Goal: Navigation & Orientation: Find specific page/section

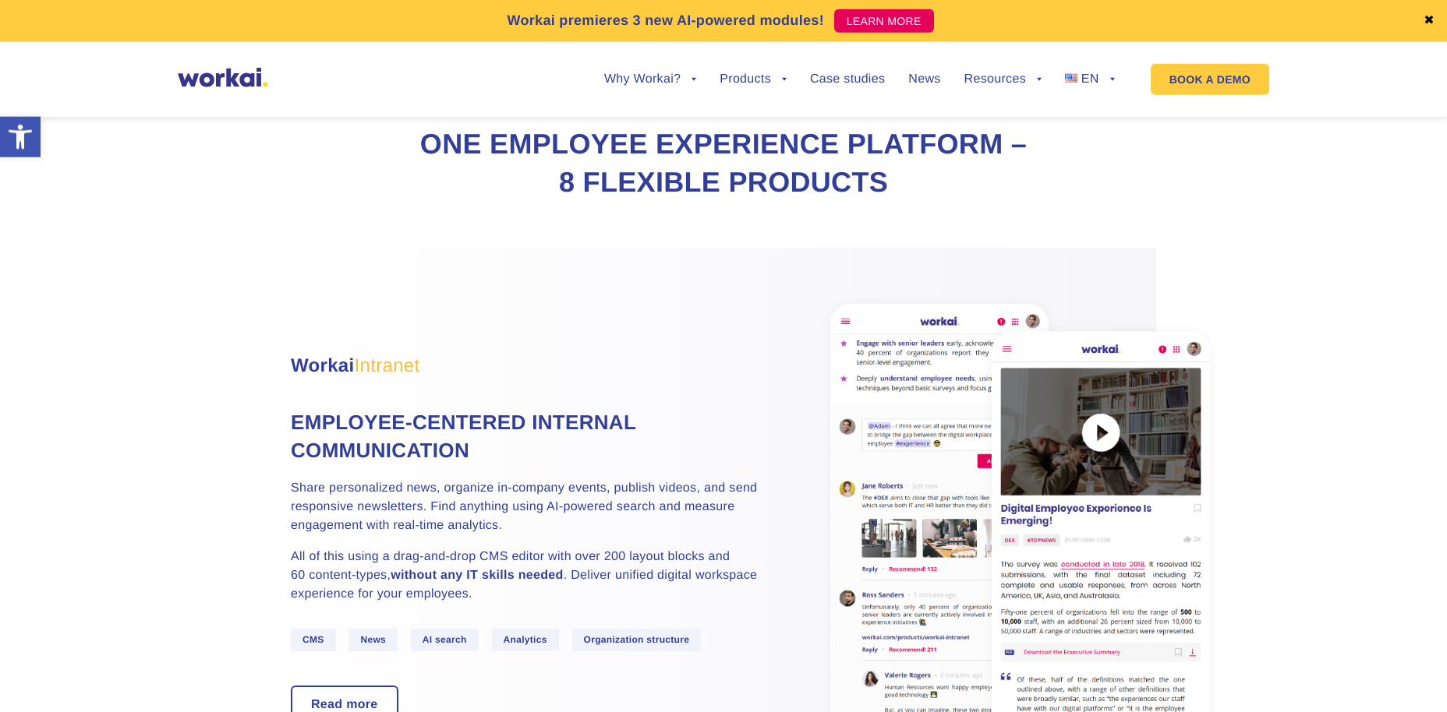
scroll to position [715, 0]
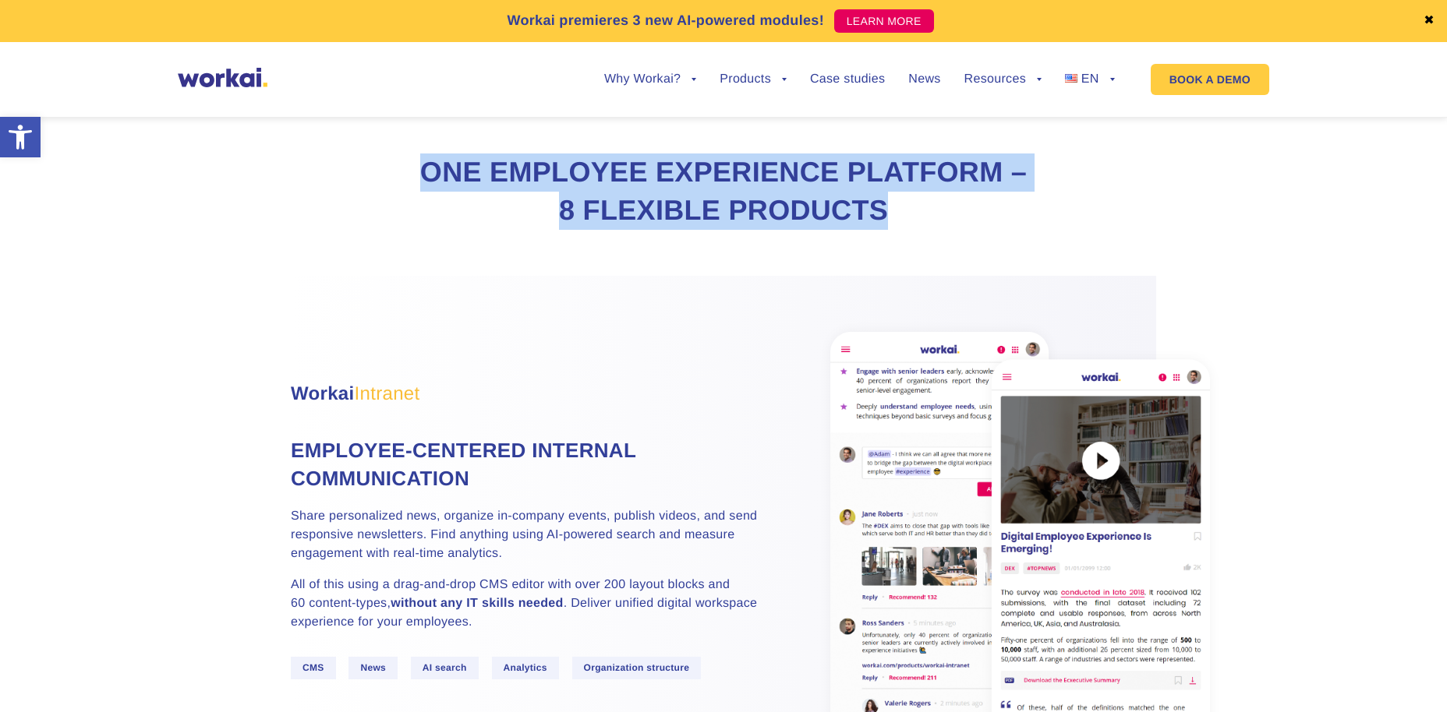
drag, startPoint x: 499, startPoint y: 183, endPoint x: 1069, endPoint y: 228, distance: 572.2
copy h2 "One Employee Experience Platform – 8 flexible products"
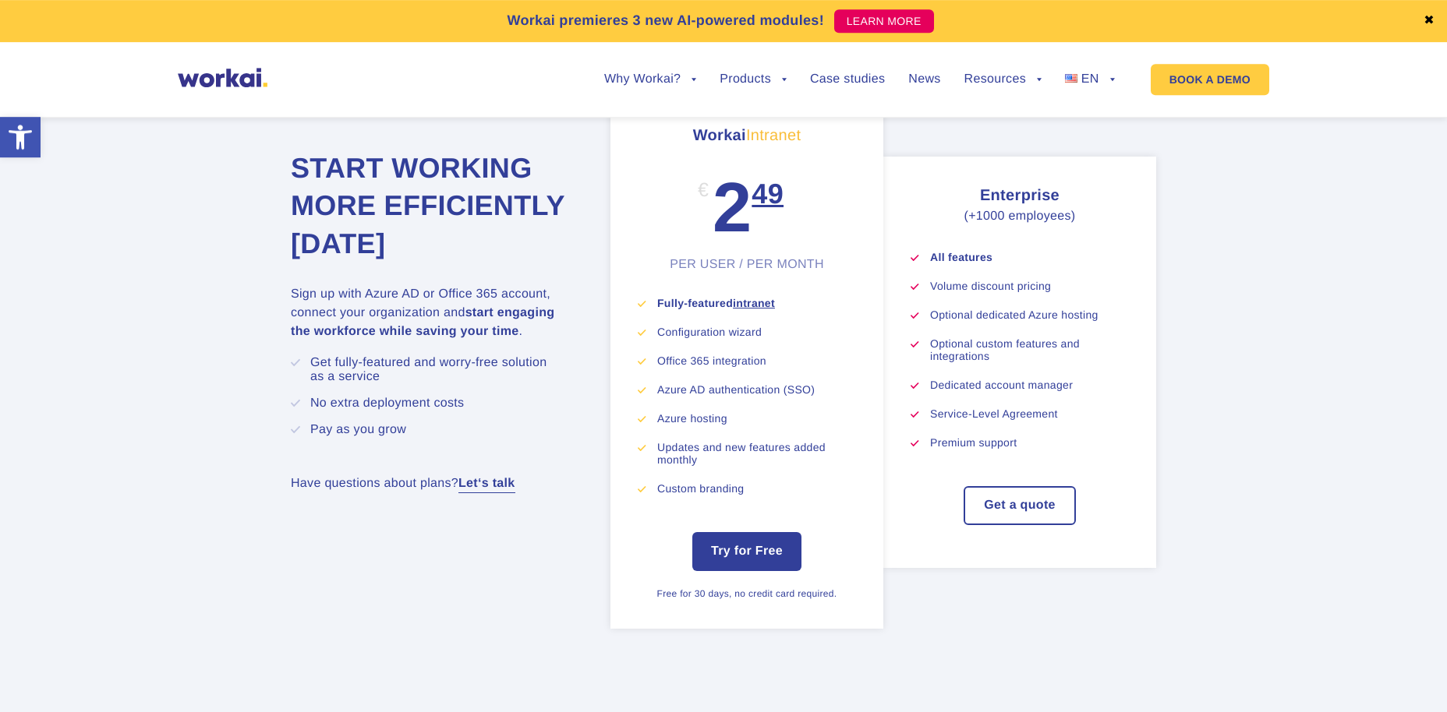
scroll to position [8347, 0]
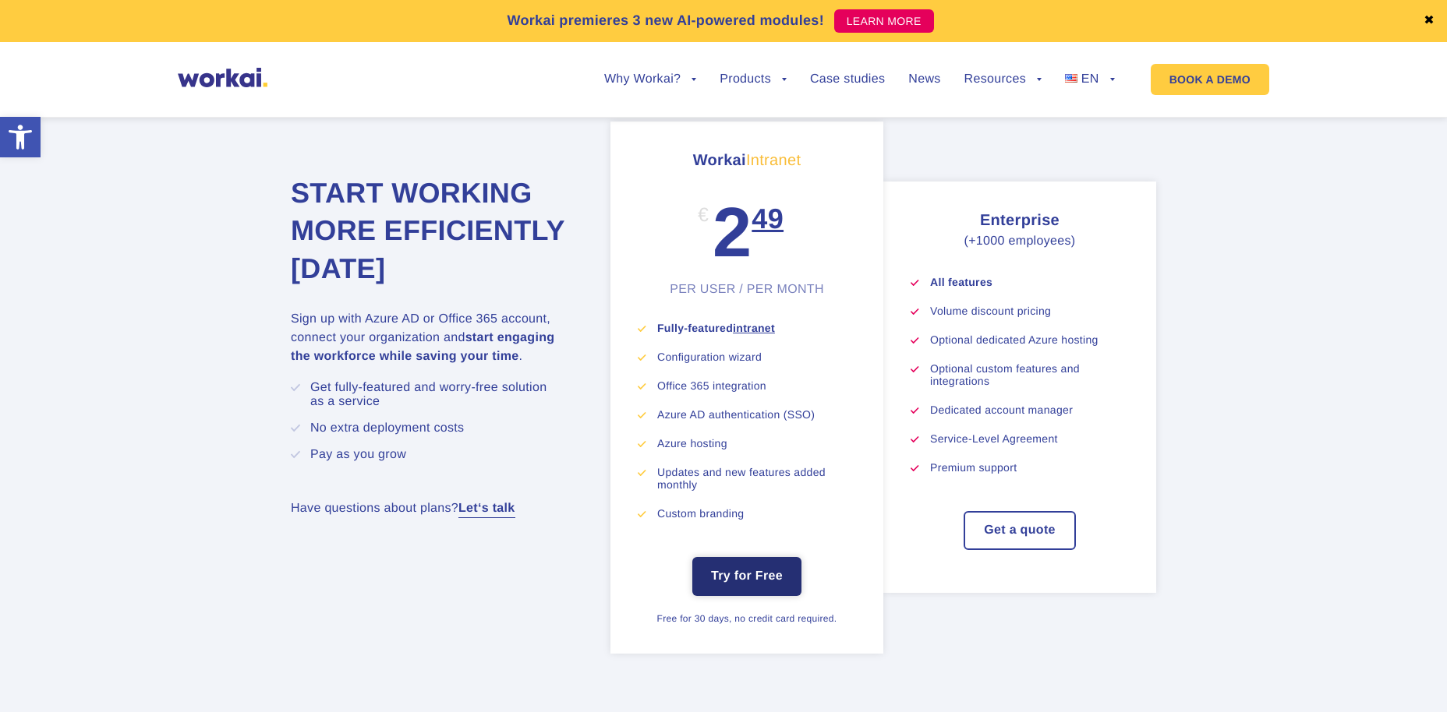
click at [766, 594] on link "Try for Free" at bounding box center [746, 576] width 109 height 39
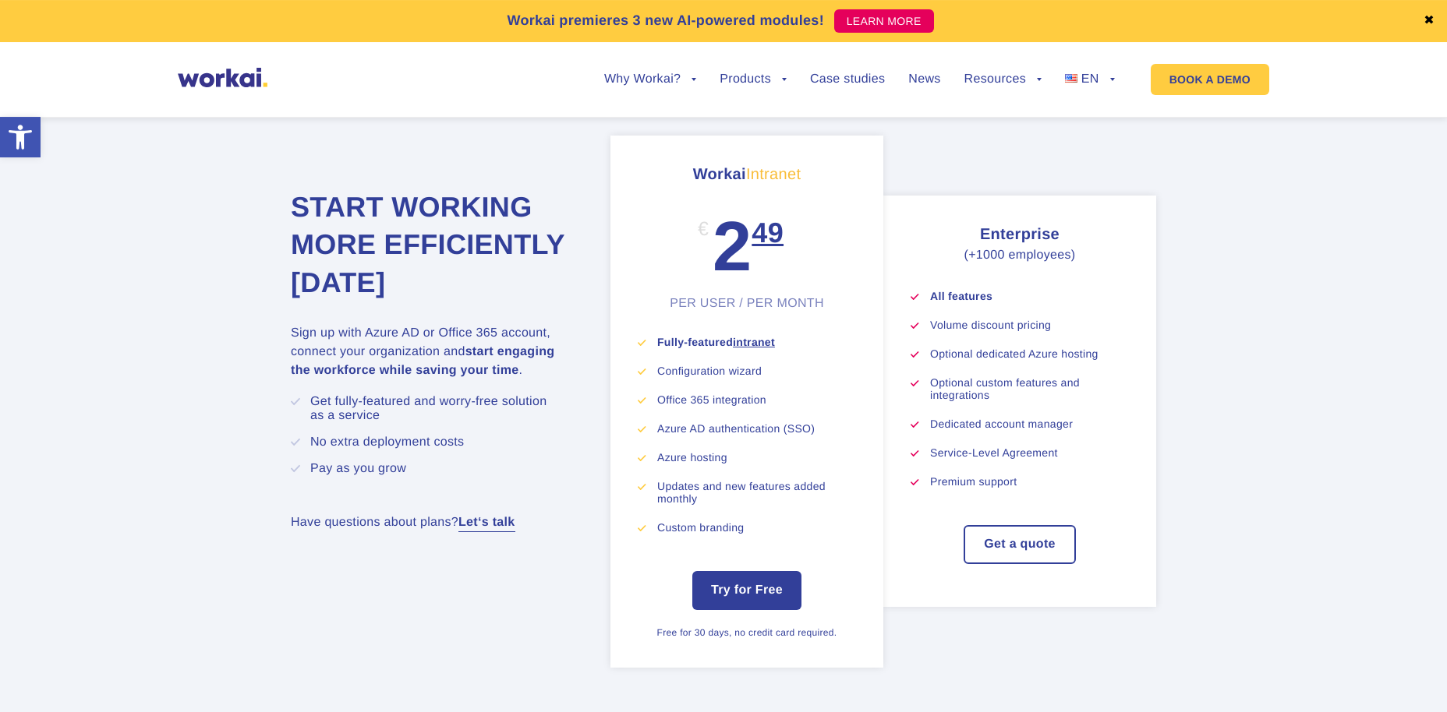
scroll to position [8029, 0]
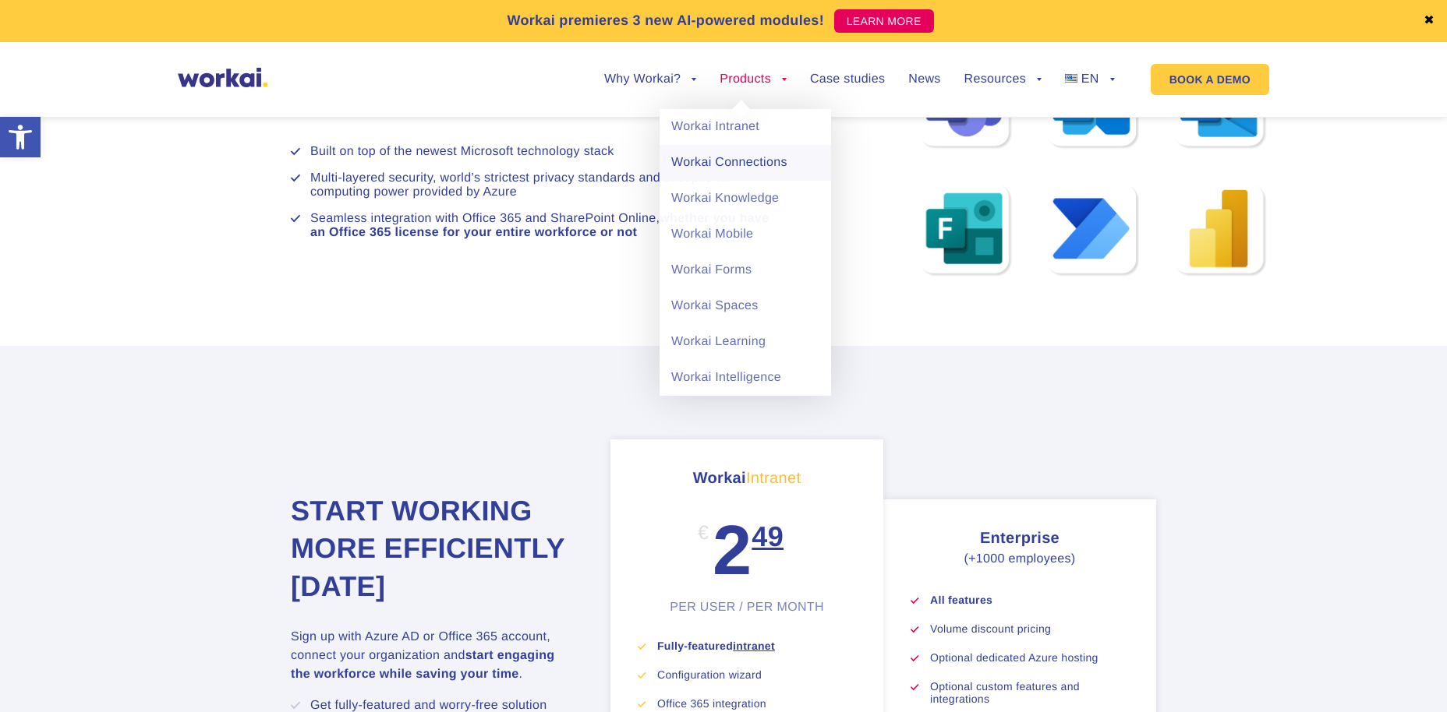
click at [762, 165] on link "Workai Connections" at bounding box center [744, 163] width 171 height 36
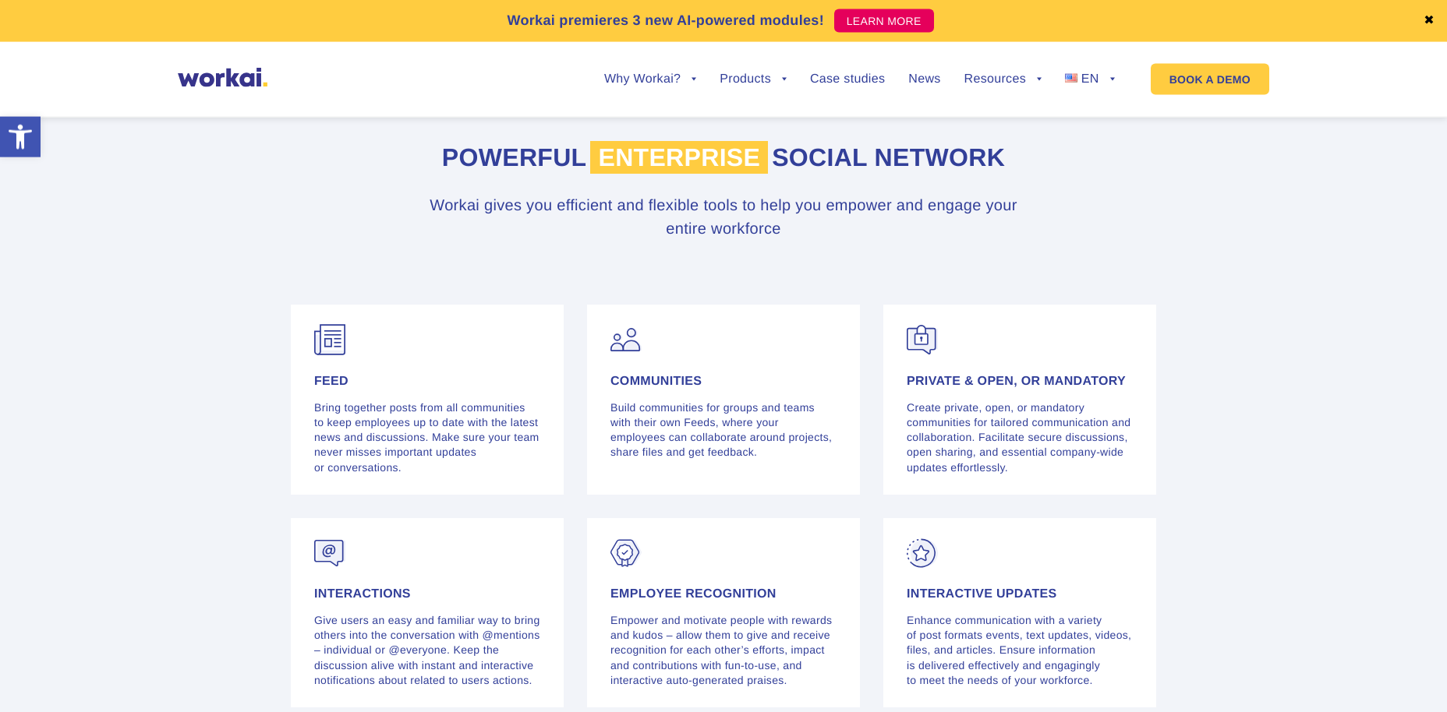
scroll to position [2782, 0]
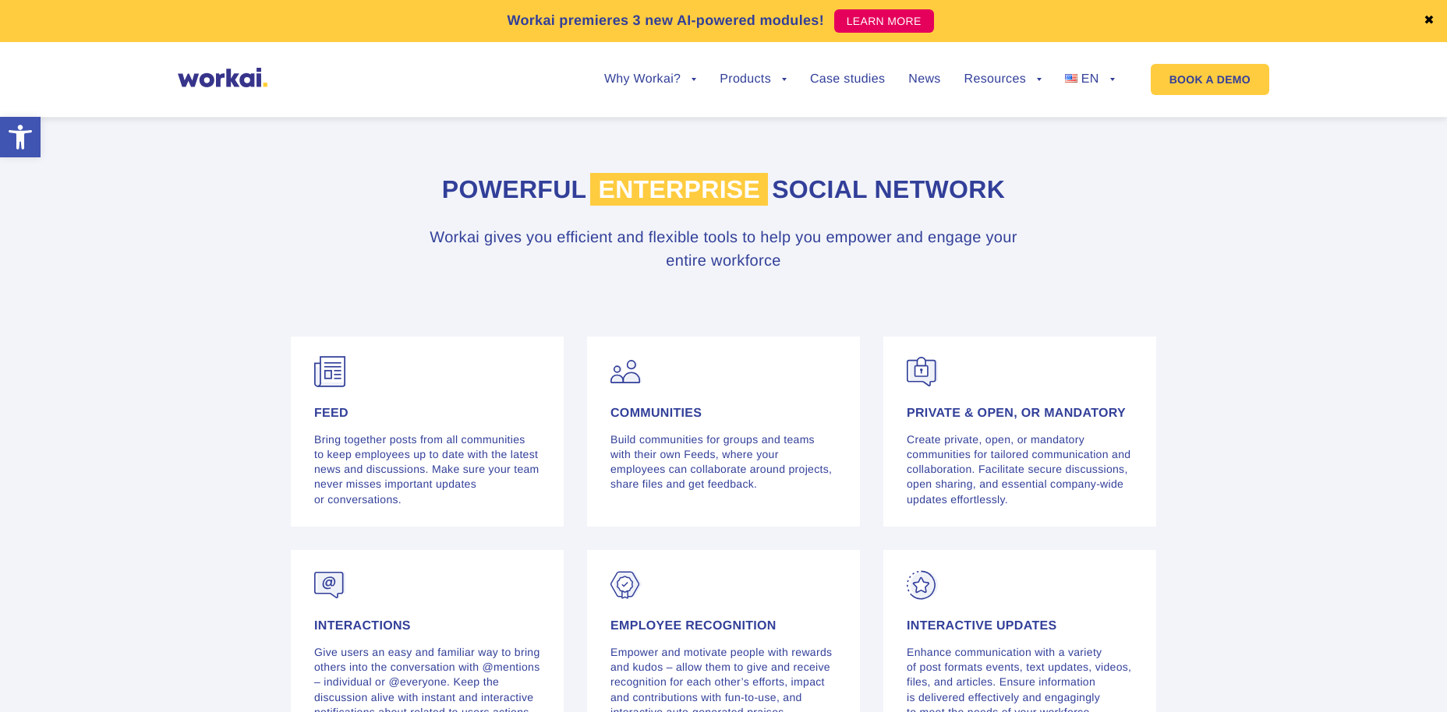
click at [225, 81] on img at bounding box center [223, 77] width 90 height 19
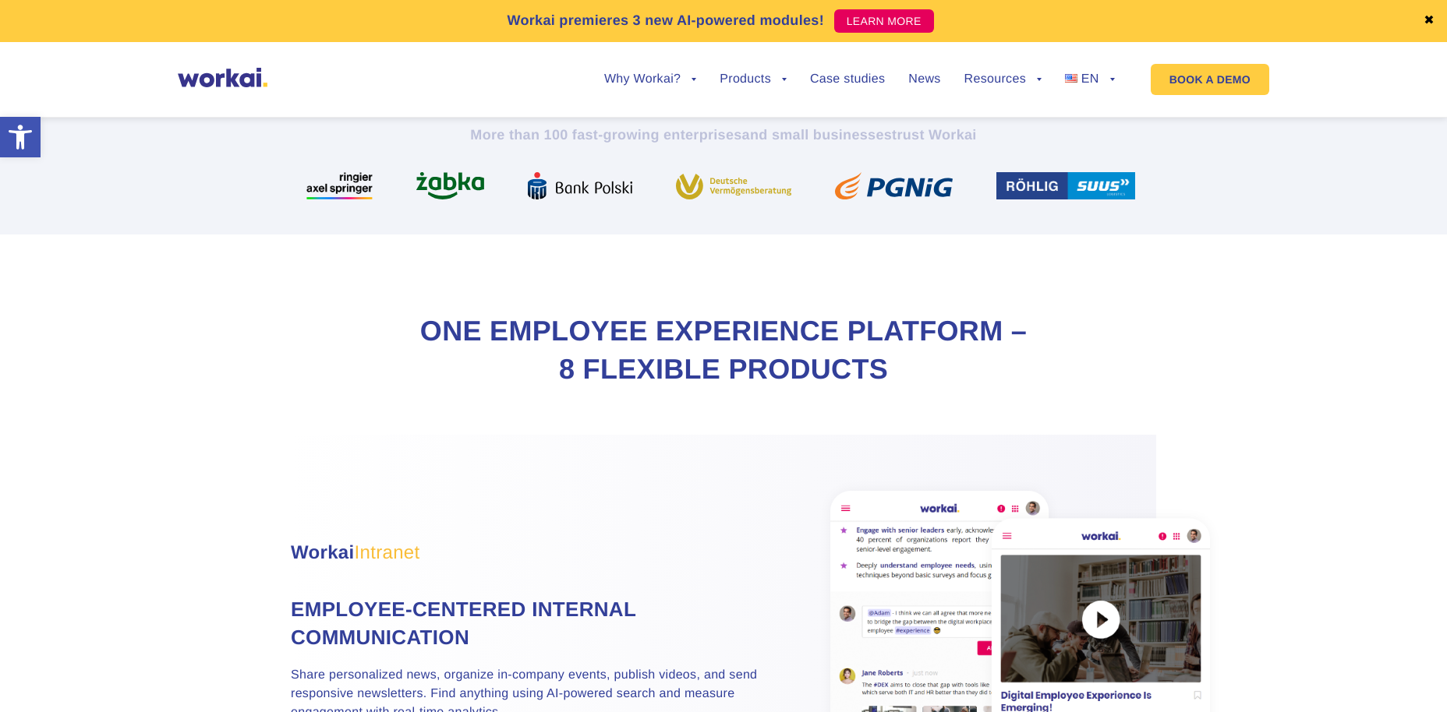
scroll to position [954, 0]
